Goal: Information Seeking & Learning: Learn about a topic

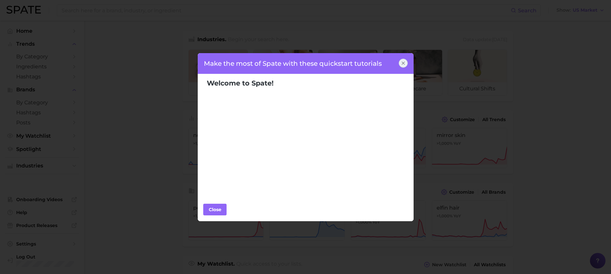
click at [589, 134] on div "Make the most of Spate with these quickstart tutorials Welcome to Spate! Popula…" at bounding box center [305, 137] width 611 height 274
click at [551, 136] on div "Make the most of Spate with these quickstart tutorials Welcome to Spate! Popula…" at bounding box center [305, 137] width 611 height 274
click at [558, 173] on div "Make the most of Spate with these quickstart tutorials Welcome to Spate! Popula…" at bounding box center [305, 137] width 611 height 274
click at [400, 67] on div at bounding box center [403, 63] width 9 height 9
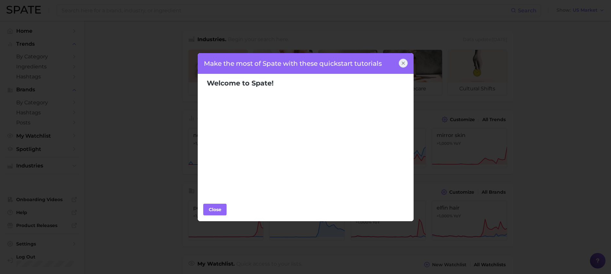
click at [406, 63] on icon at bounding box center [403, 63] width 5 height 5
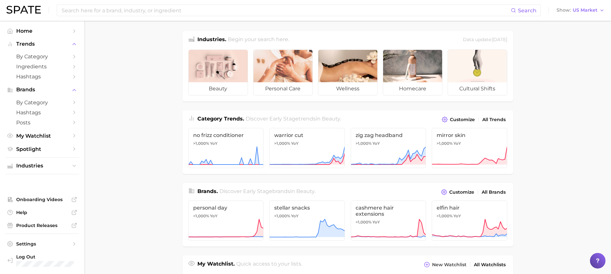
click at [289, 3] on div "Search Show US Market" at bounding box center [305, 10] width 598 height 21
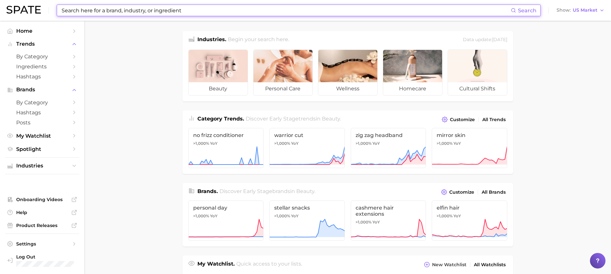
drag, startPoint x: 276, startPoint y: 5, endPoint x: 268, endPoint y: 14, distance: 11.7
click at [274, 6] on input at bounding box center [286, 10] width 450 height 11
click at [268, 14] on input at bounding box center [286, 10] width 450 height 11
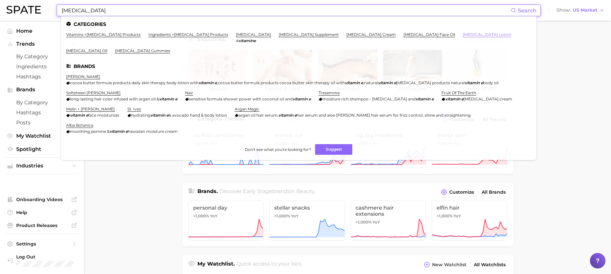
type input "[MEDICAL_DATA]"
click at [463, 32] on link "[MEDICAL_DATA] lotion" at bounding box center [487, 34] width 49 height 5
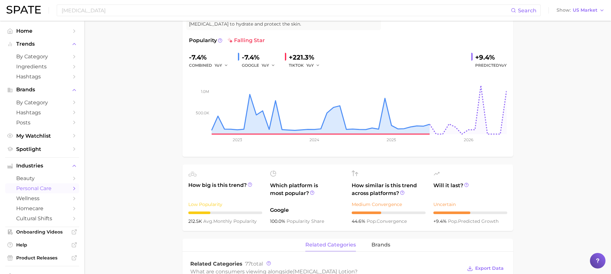
scroll to position [243, 0]
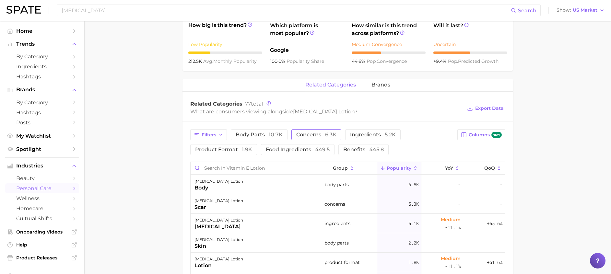
click at [317, 131] on button "concerns 6.3k" at bounding box center [317, 134] width 50 height 11
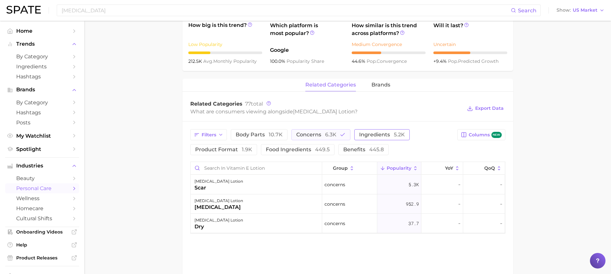
click at [394, 137] on span "5.2k" at bounding box center [399, 135] width 11 height 6
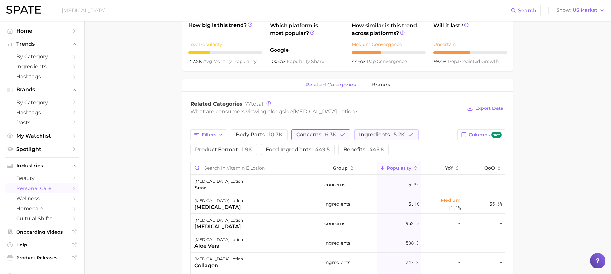
click at [329, 137] on span "6.3k" at bounding box center [330, 135] width 11 height 6
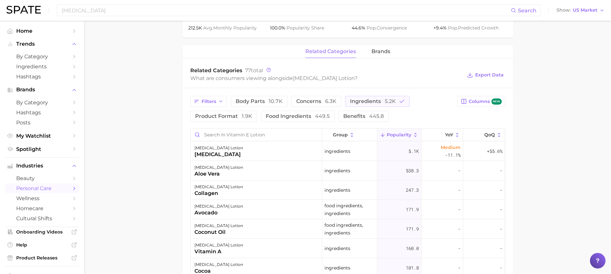
scroll to position [292, 0]
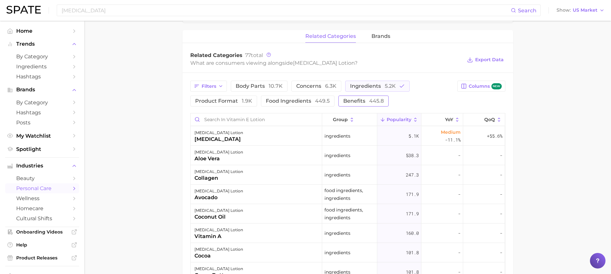
click at [373, 101] on span "445.8" at bounding box center [376, 101] width 15 height 6
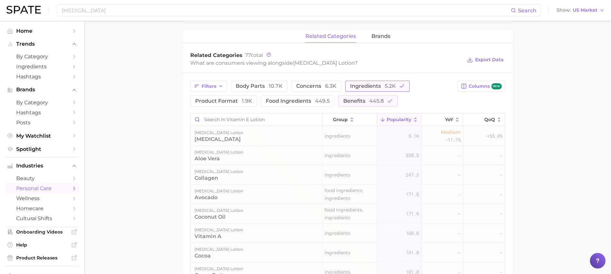
click at [380, 82] on button "ingredients 5.2k" at bounding box center [377, 86] width 65 height 11
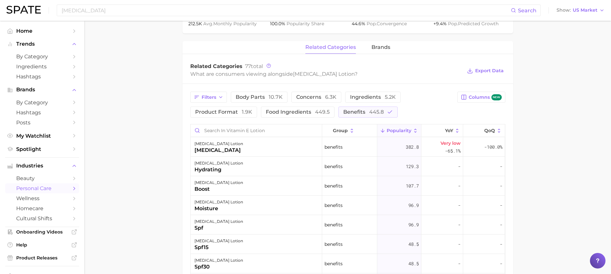
scroll to position [341, 0]
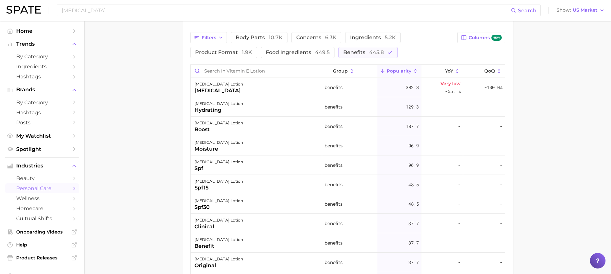
click at [576, 206] on main "1. bath & body 2. body care products 3. body moisturizing products 4. [MEDICAL_…" at bounding box center [347, 29] width 527 height 699
click at [508, 122] on div "Filters body parts 10.7k concerns 6.3k ingredients 5.2k product format 1.9k foo…" at bounding box center [348, 185] width 331 height 322
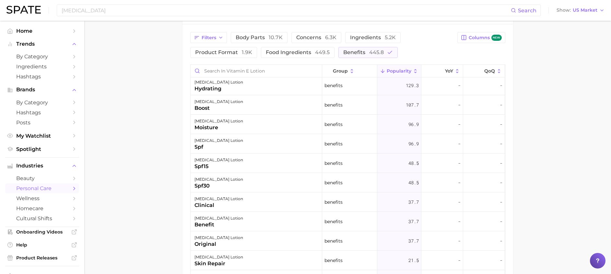
click at [574, 96] on main "1. bath & body 2. body care products 3. body moisturizing products 4. [MEDICAL_…" at bounding box center [347, 29] width 527 height 699
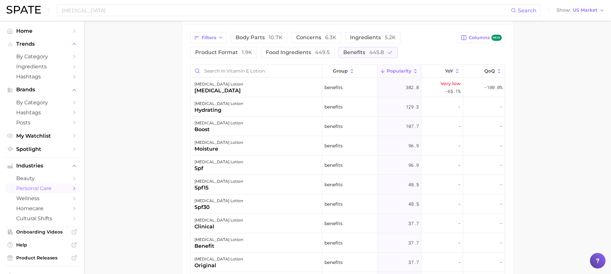
scroll to position [292, 0]
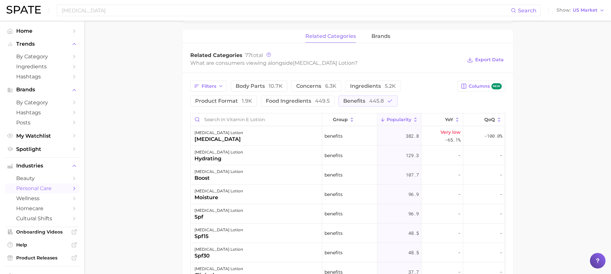
click at [389, 121] on span "Popularity" at bounding box center [399, 119] width 25 height 5
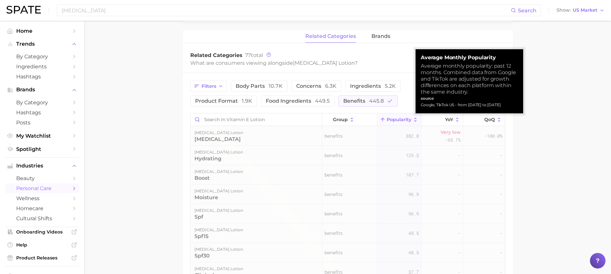
click at [389, 121] on span "Popularity" at bounding box center [399, 119] width 25 height 5
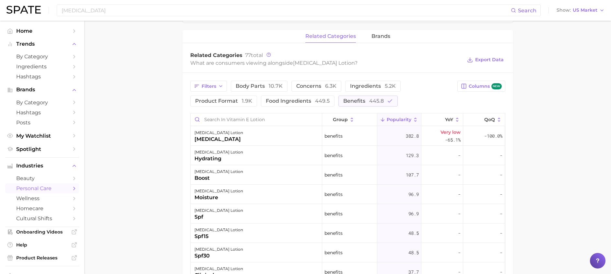
click at [607, 118] on main "1. bath & body 2. body care products 3. body moisturizing products 4. [MEDICAL_…" at bounding box center [347, 78] width 527 height 699
click at [537, 166] on main "1. bath & body 2. body care products 3. body moisturizing products 4. [MEDICAL_…" at bounding box center [347, 78] width 527 height 699
click at [546, 195] on main "1. bath & body 2. body care products 3. body moisturizing products 4. [MEDICAL_…" at bounding box center [347, 78] width 527 height 699
drag, startPoint x: 566, startPoint y: 185, endPoint x: 434, endPoint y: 73, distance: 172.9
click at [566, 185] on main "1. bath & body 2. body care products 3. body moisturizing products 4. [MEDICAL_…" at bounding box center [347, 78] width 527 height 699
